Goal: Transaction & Acquisition: Purchase product/service

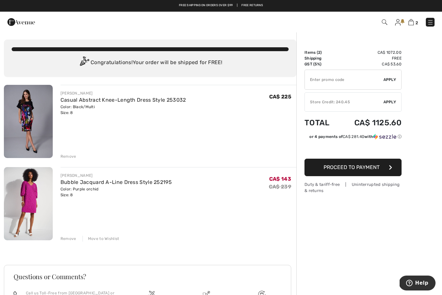
click at [411, 24] on img at bounding box center [411, 22] width 6 height 6
click at [414, 21] on img at bounding box center [411, 22] width 6 height 6
click at [414, 24] on img at bounding box center [411, 22] width 6 height 6
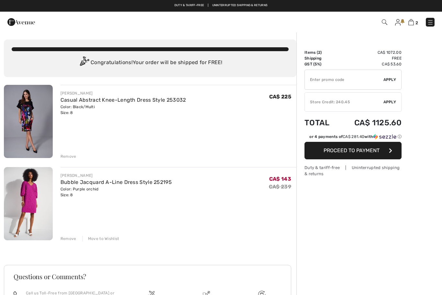
checkbox input "true"
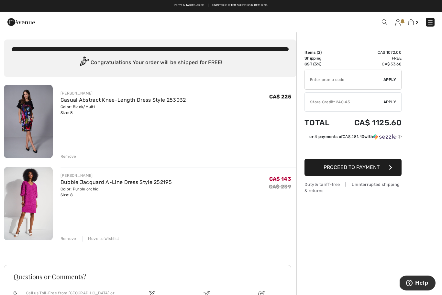
click at [431, 25] on img at bounding box center [430, 22] width 6 height 6
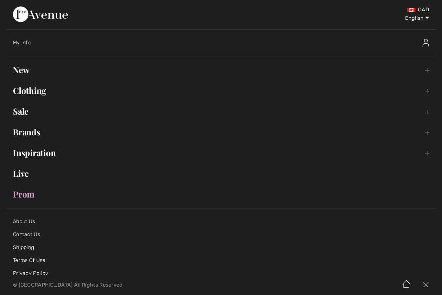
click at [31, 74] on link "New Toggle submenu" at bounding box center [220, 70] width 429 height 14
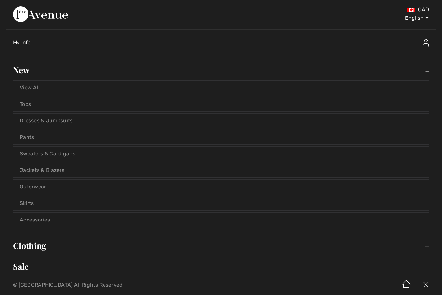
click at [57, 123] on link "Dresses & Jumpsuits" at bounding box center [221, 121] width 416 height 14
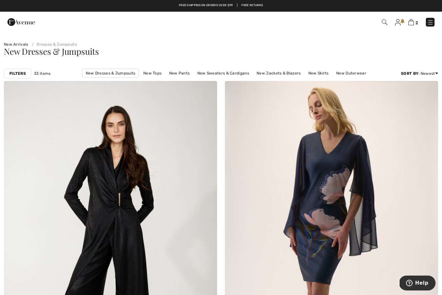
click at [156, 73] on link "New Tops" at bounding box center [152, 73] width 25 height 8
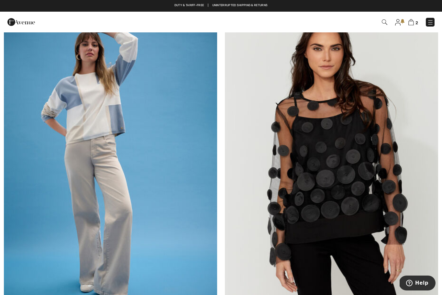
scroll to position [5046, 0]
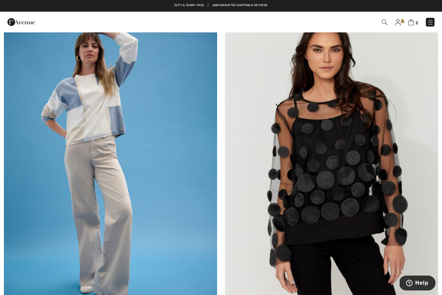
click at [358, 196] on img at bounding box center [331, 166] width 213 height 320
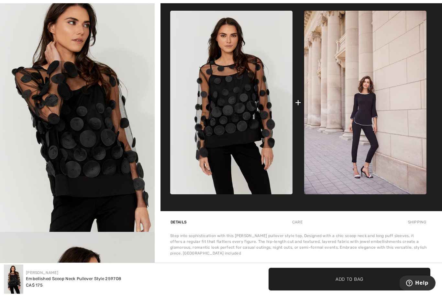
scroll to position [266, 0]
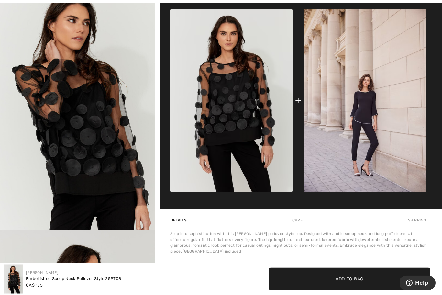
click at [263, 147] on img at bounding box center [231, 101] width 122 height 184
click at [251, 147] on img at bounding box center [231, 101] width 122 height 184
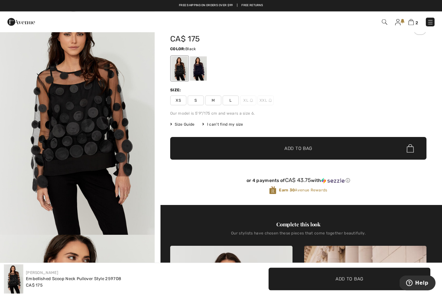
scroll to position [0, 0]
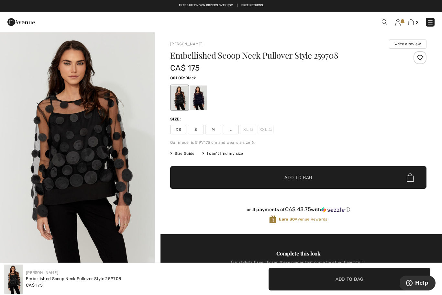
click at [200, 97] on div at bounding box center [198, 97] width 17 height 24
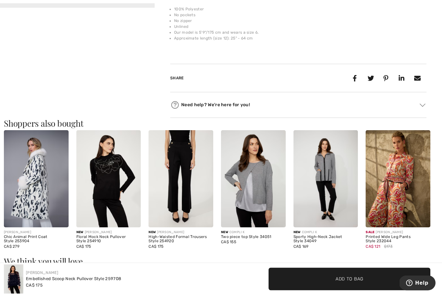
scroll to position [275, 0]
click at [36, 201] on img at bounding box center [36, 178] width 65 height 97
